Goal: Task Accomplishment & Management: Use online tool/utility

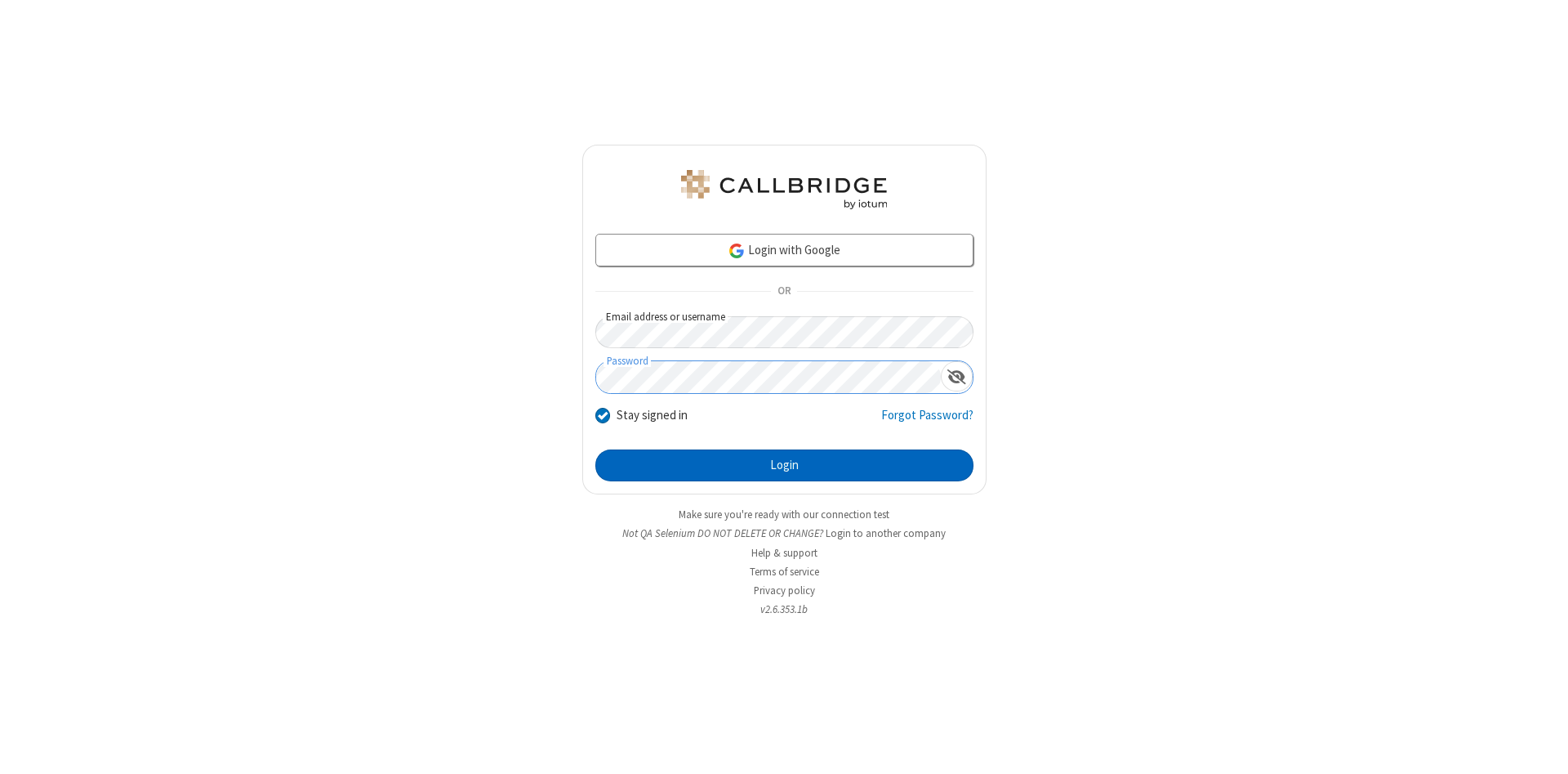
click at [784, 466] on button "Login" at bounding box center [784, 465] width 378 height 32
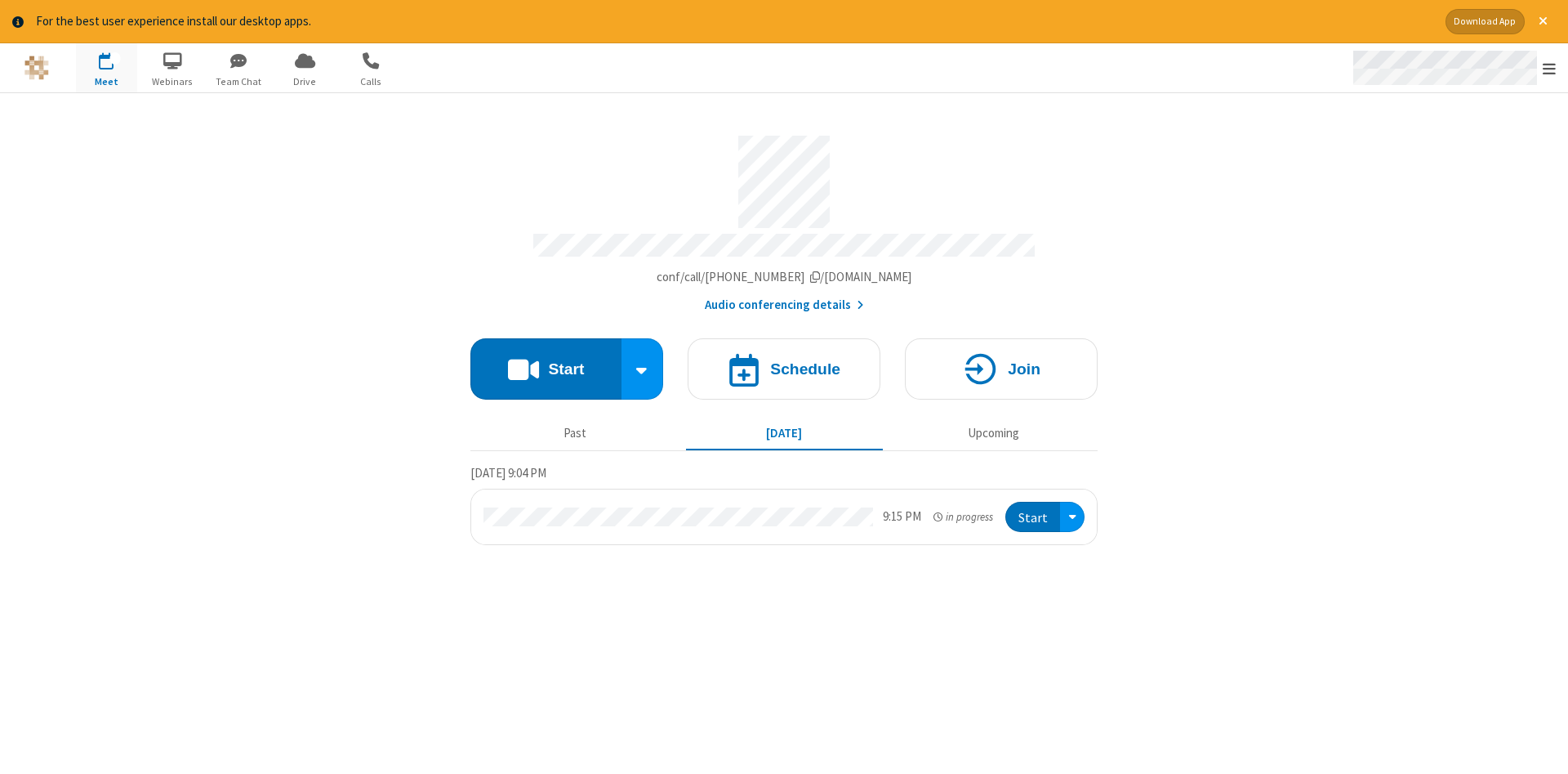
click at [1550, 68] on span "Open menu" at bounding box center [1550, 68] width 13 height 17
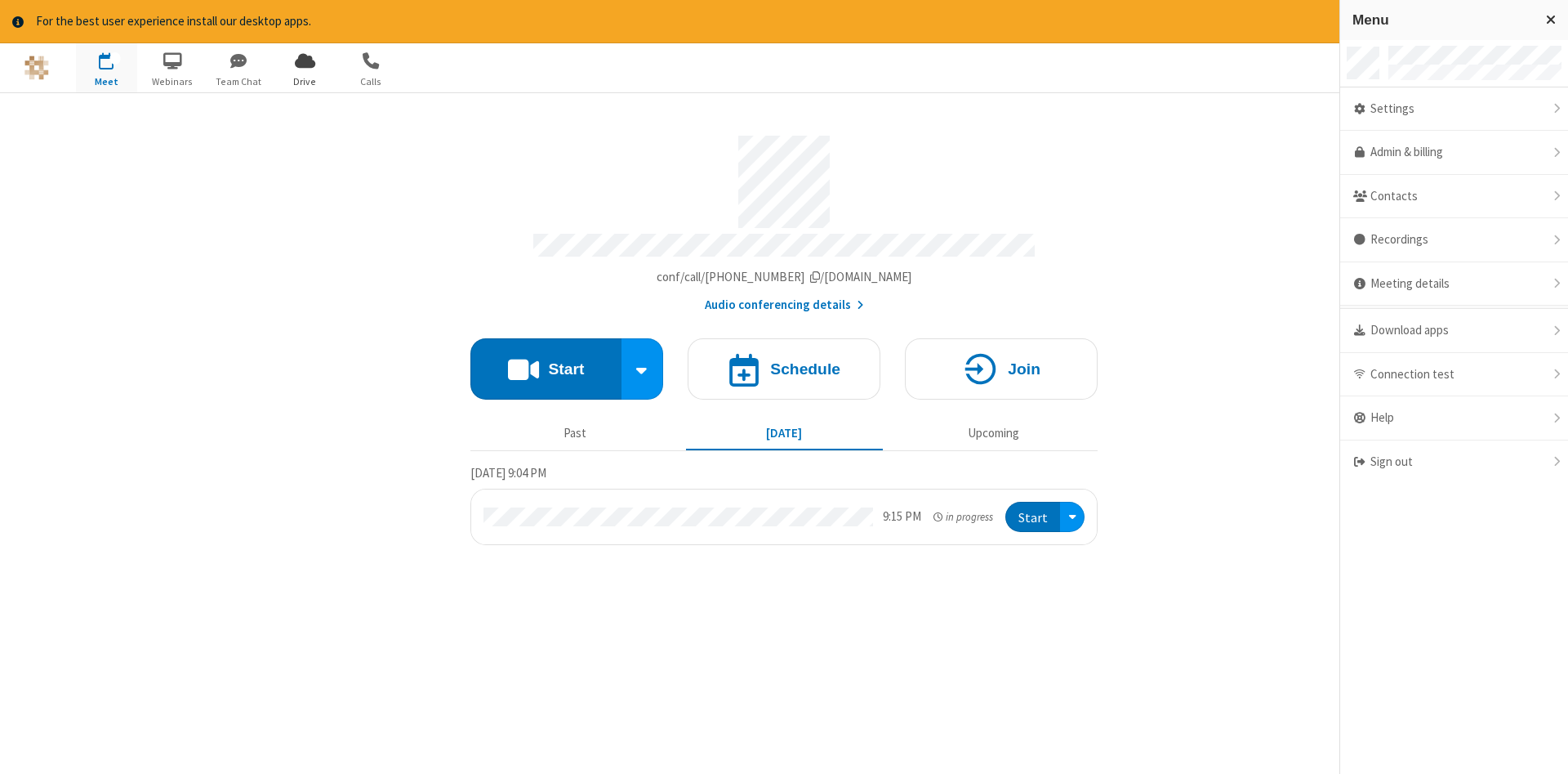
click at [305, 80] on span "Drive" at bounding box center [305, 81] width 61 height 15
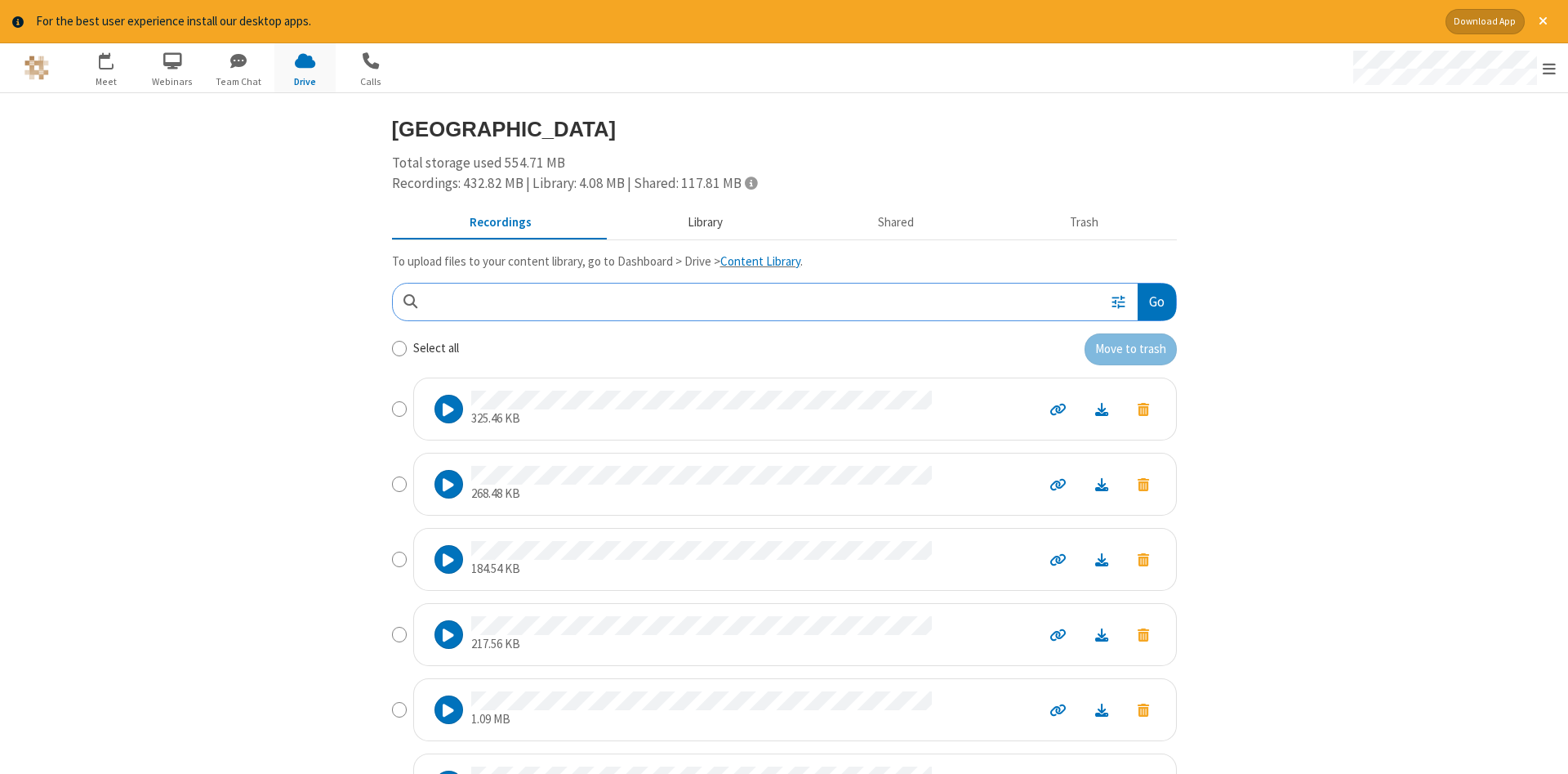
click at [703, 221] on button "Library" at bounding box center [704, 223] width 191 height 31
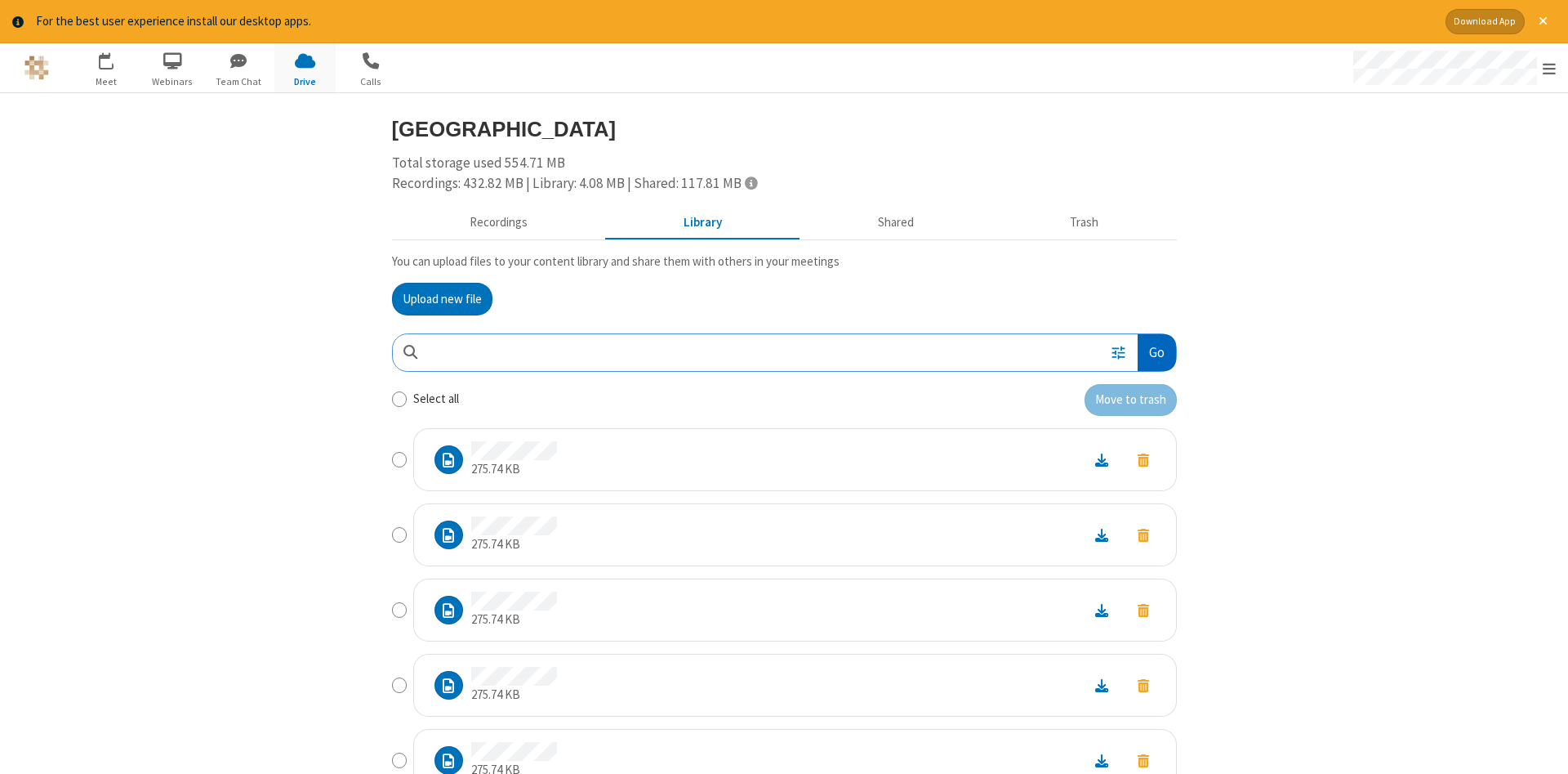
click at [1156, 352] on button "Go" at bounding box center [1157, 352] width 38 height 37
click at [442, 298] on button "Upload new file" at bounding box center [442, 299] width 101 height 32
